Goal: Information Seeking & Learning: Learn about a topic

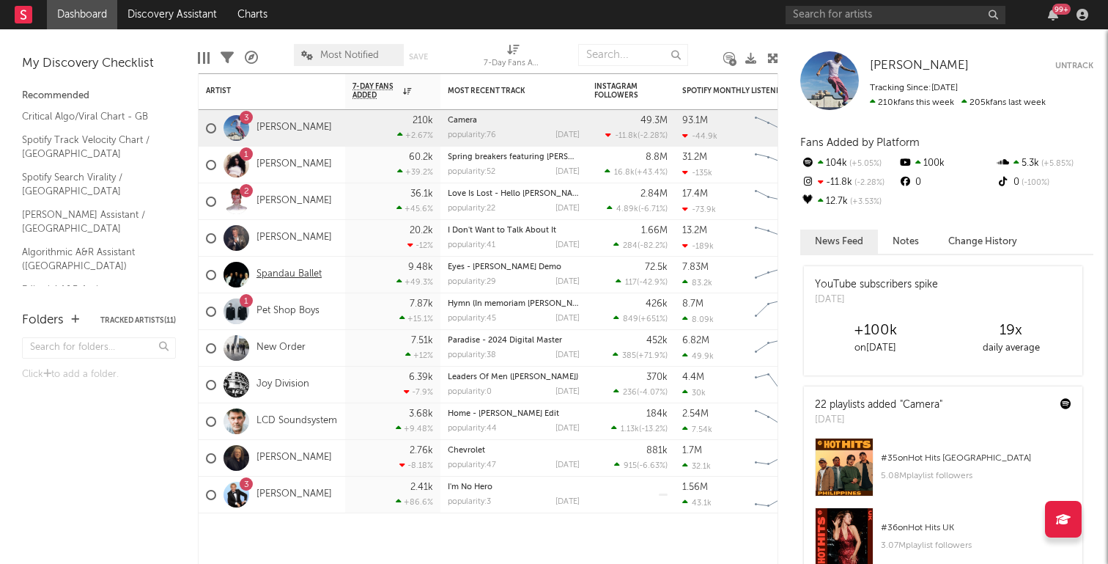
click at [266, 271] on link "Spandau Ballet" at bounding box center [289, 274] width 65 height 12
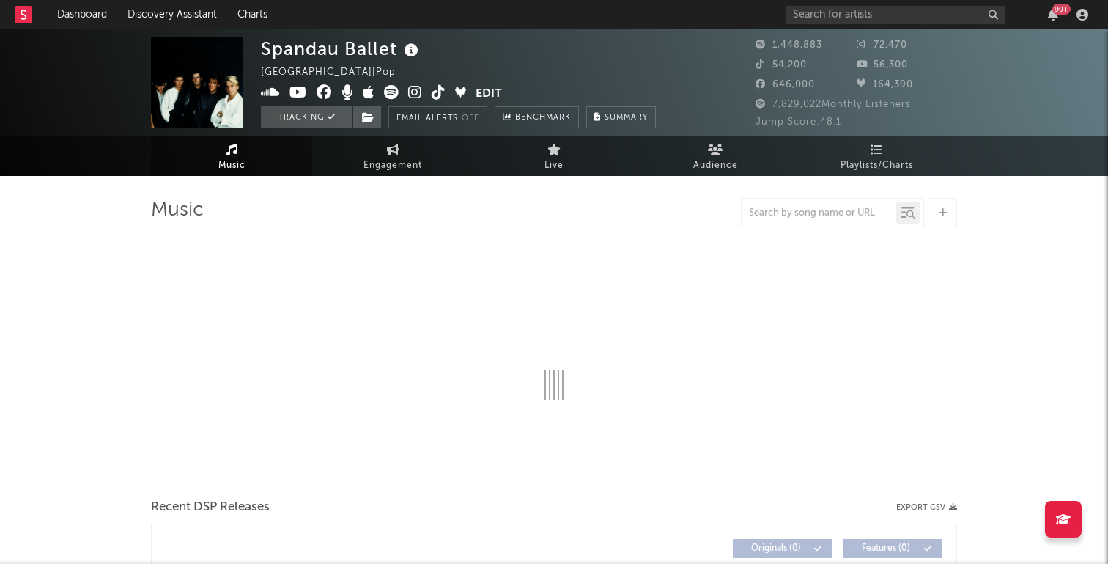
select select "6m"
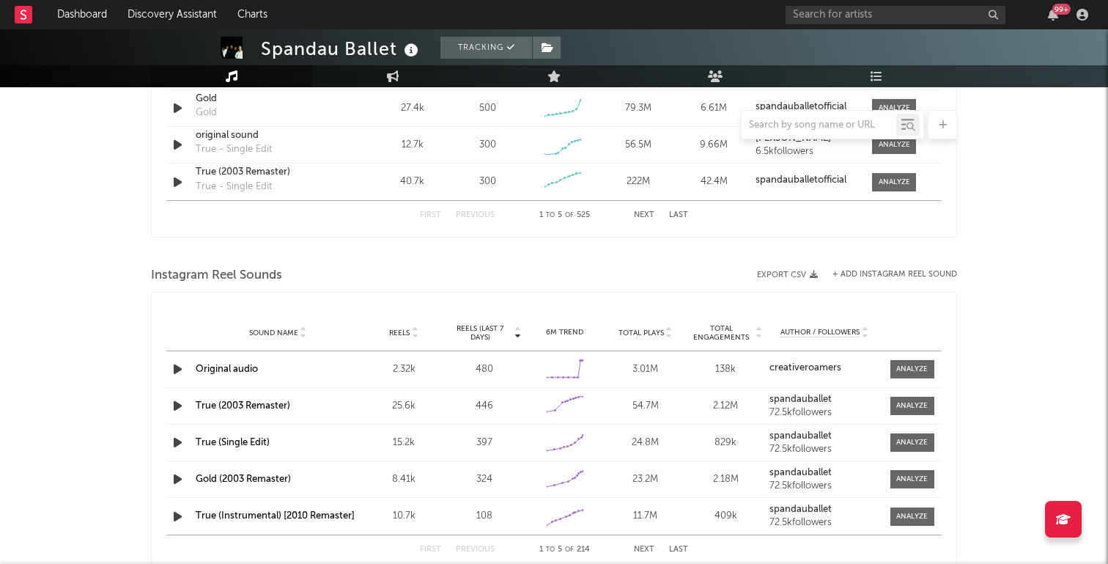
scroll to position [1186, 0]
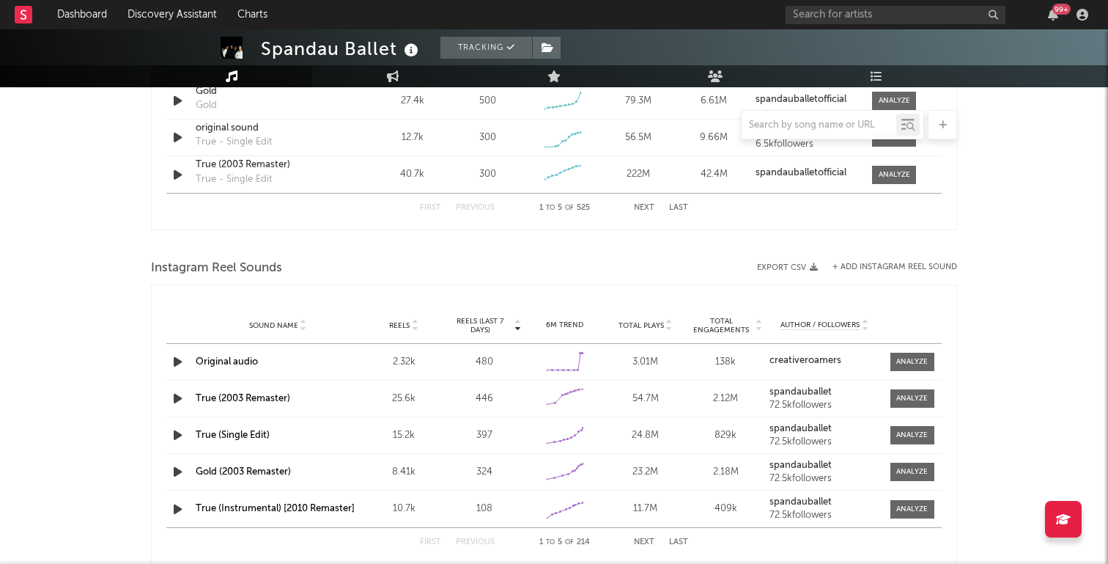
click at [233, 361] on link "Original audio" at bounding box center [227, 362] width 62 height 10
